Goal: Transaction & Acquisition: Purchase product/service

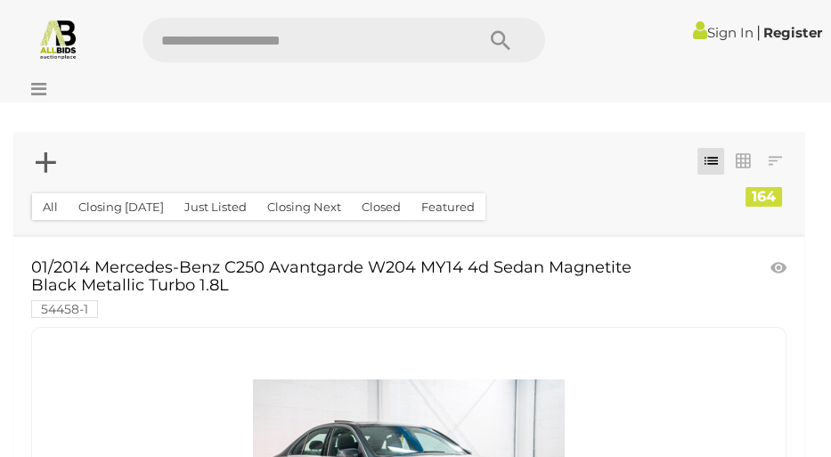
click at [497, 30] on icon "Search" at bounding box center [501, 41] width 20 height 27
click at [499, 39] on icon "Search" at bounding box center [501, 41] width 20 height 27
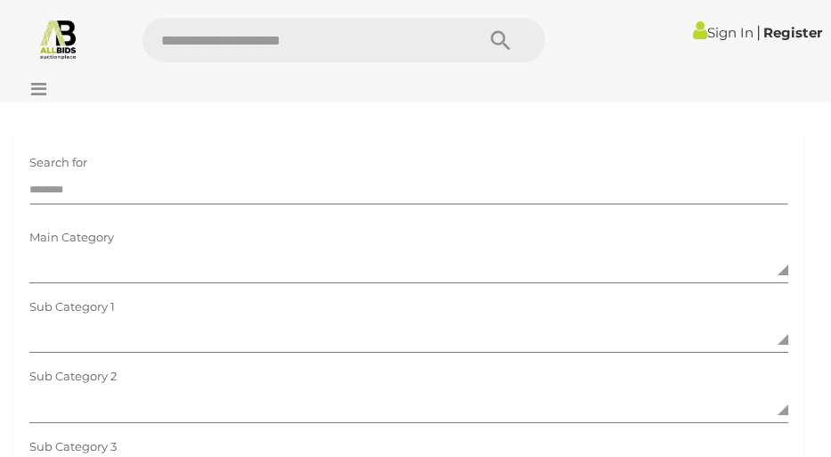
click at [155, 186] on input "text" at bounding box center [408, 191] width 759 height 27
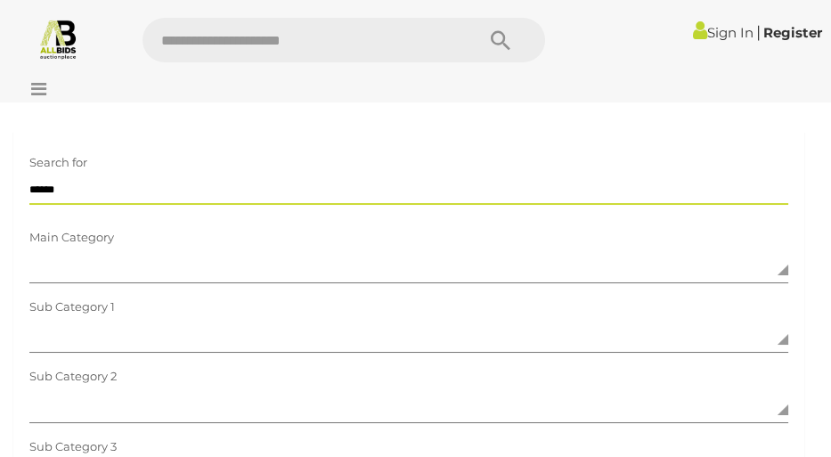
type input "*******"
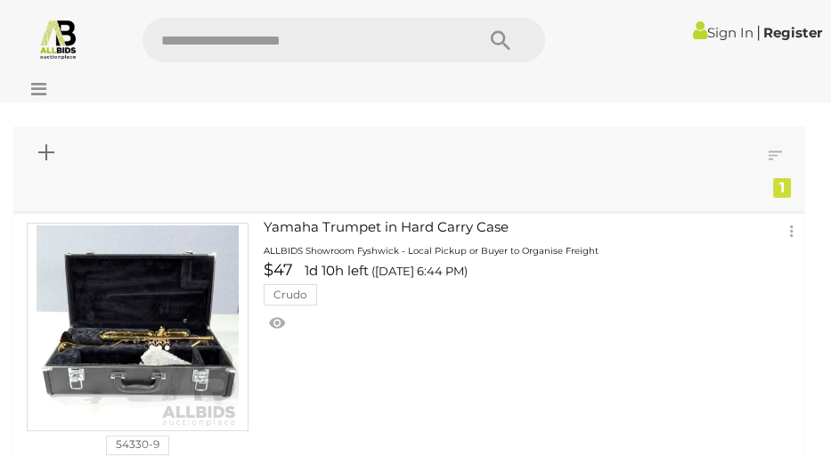
scroll to position [13, 0]
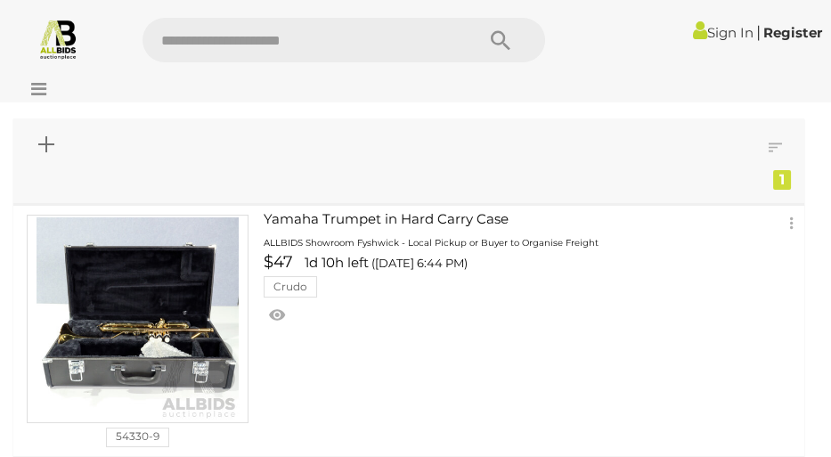
click at [169, 329] on img at bounding box center [138, 318] width 202 height 202
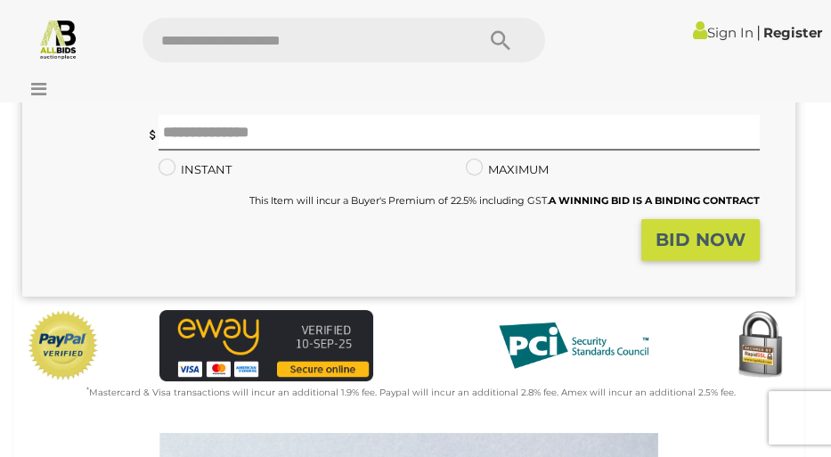
scroll to position [299, 0]
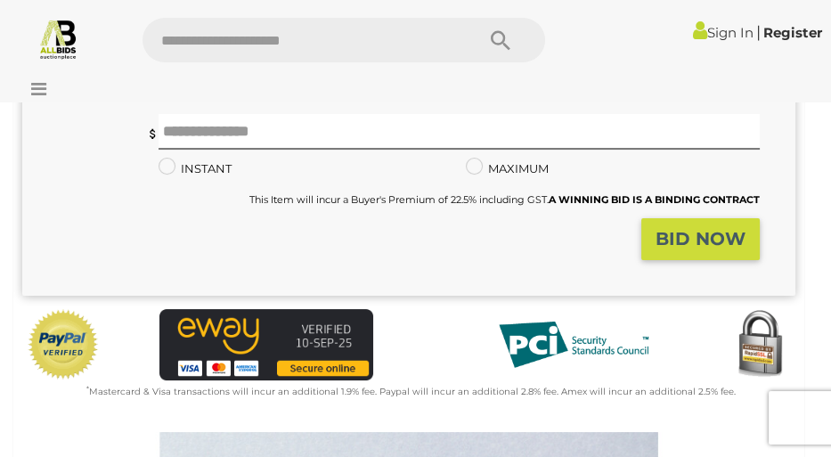
click at [705, 232] on strong "BID NOW" at bounding box center [700, 238] width 90 height 21
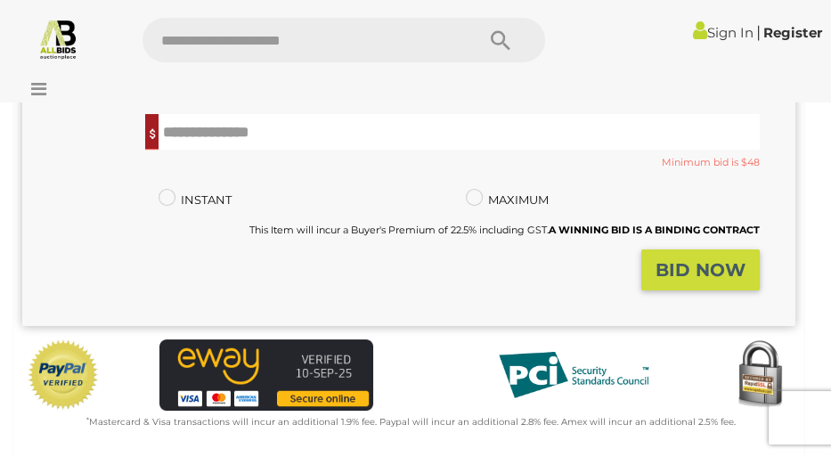
click at [207, 127] on input "text" at bounding box center [458, 132] width 601 height 36
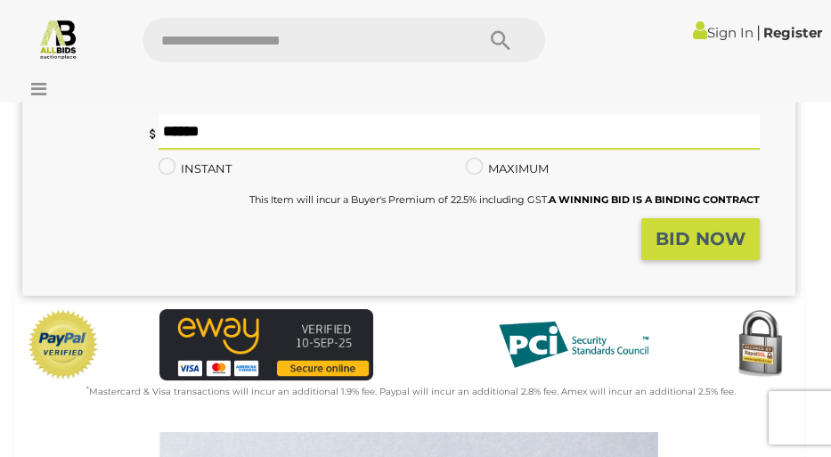
type input "**"
click at [688, 242] on strong "BID NOW" at bounding box center [700, 238] width 90 height 21
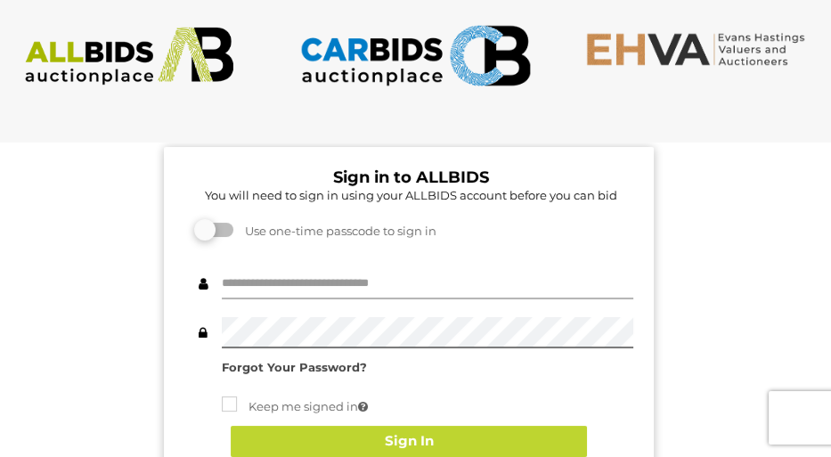
click at [264, 282] on input "text" at bounding box center [427, 283] width 411 height 31
type input "**********"
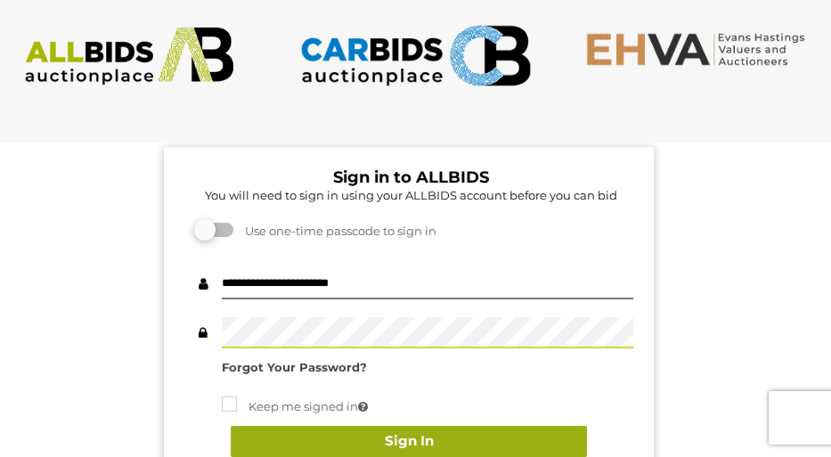
click at [391, 438] on button "Sign In" at bounding box center [409, 441] width 356 height 31
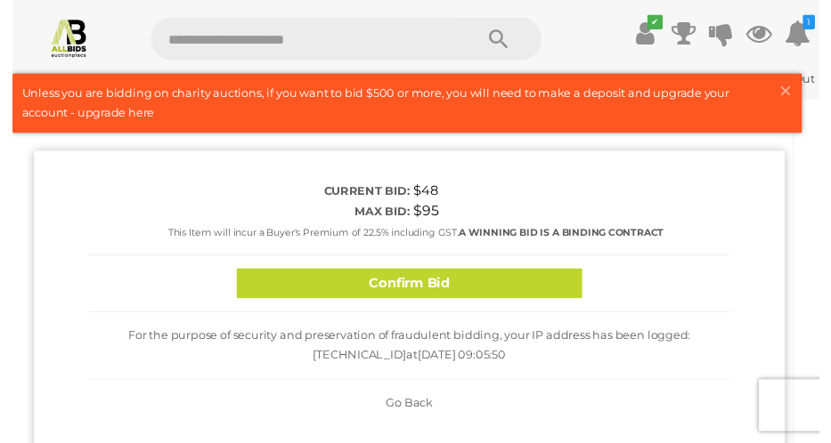
scroll to position [206, 0]
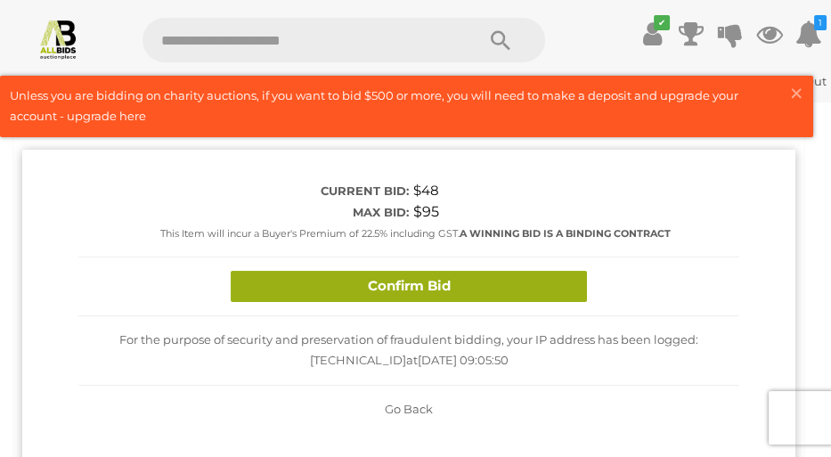
click at [416, 288] on button "Confirm Bid" at bounding box center [409, 286] width 356 height 31
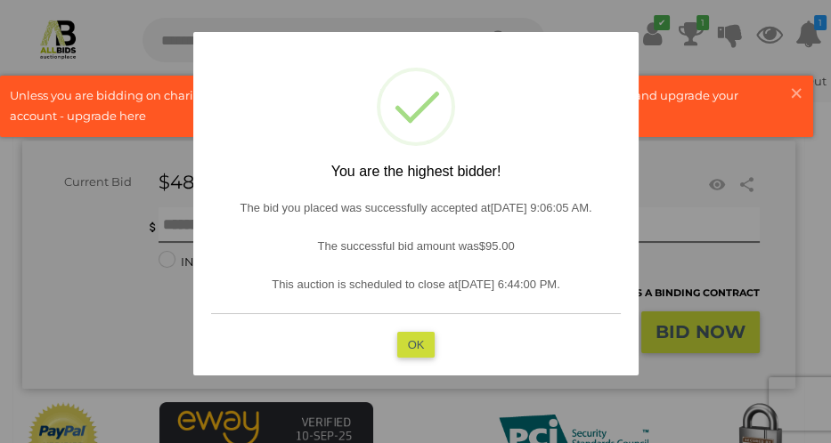
click at [413, 347] on button "OK" at bounding box center [415, 345] width 38 height 26
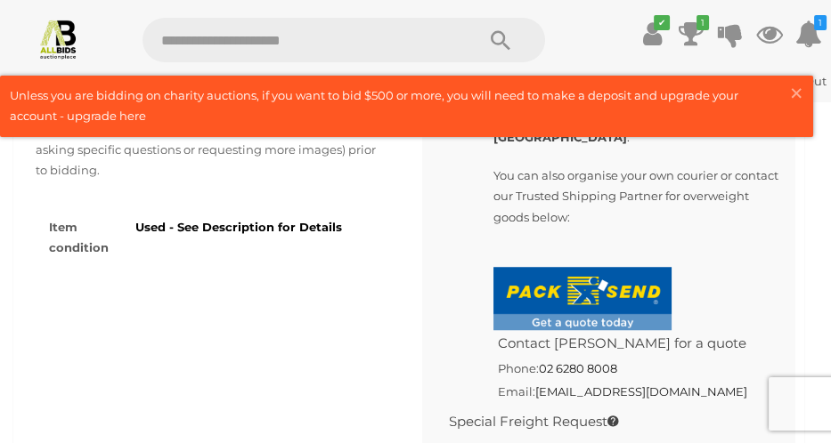
scroll to position [1668, 0]
